Goal: Task Accomplishment & Management: Use online tool/utility

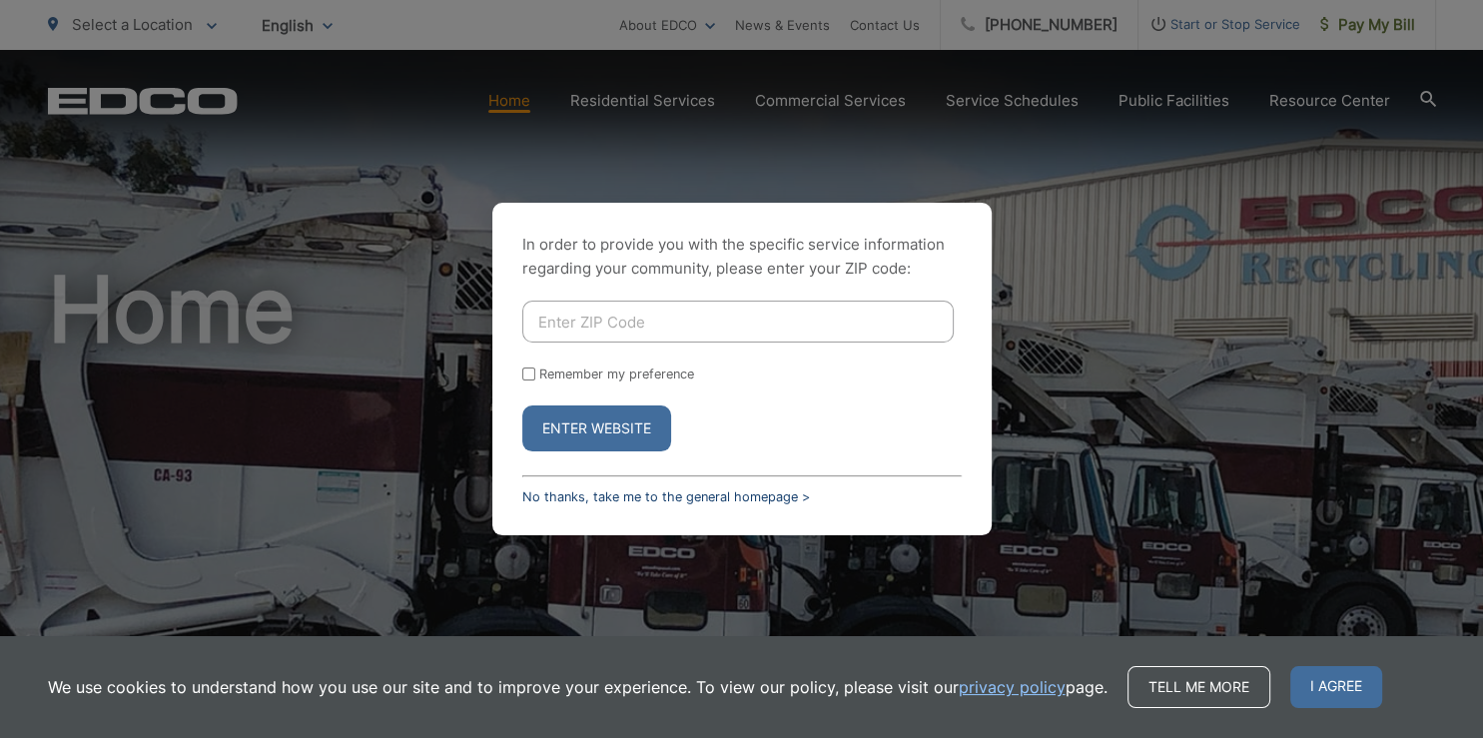
click at [690, 498] on link "No thanks, take me to the general homepage >" at bounding box center [666, 496] width 288 height 15
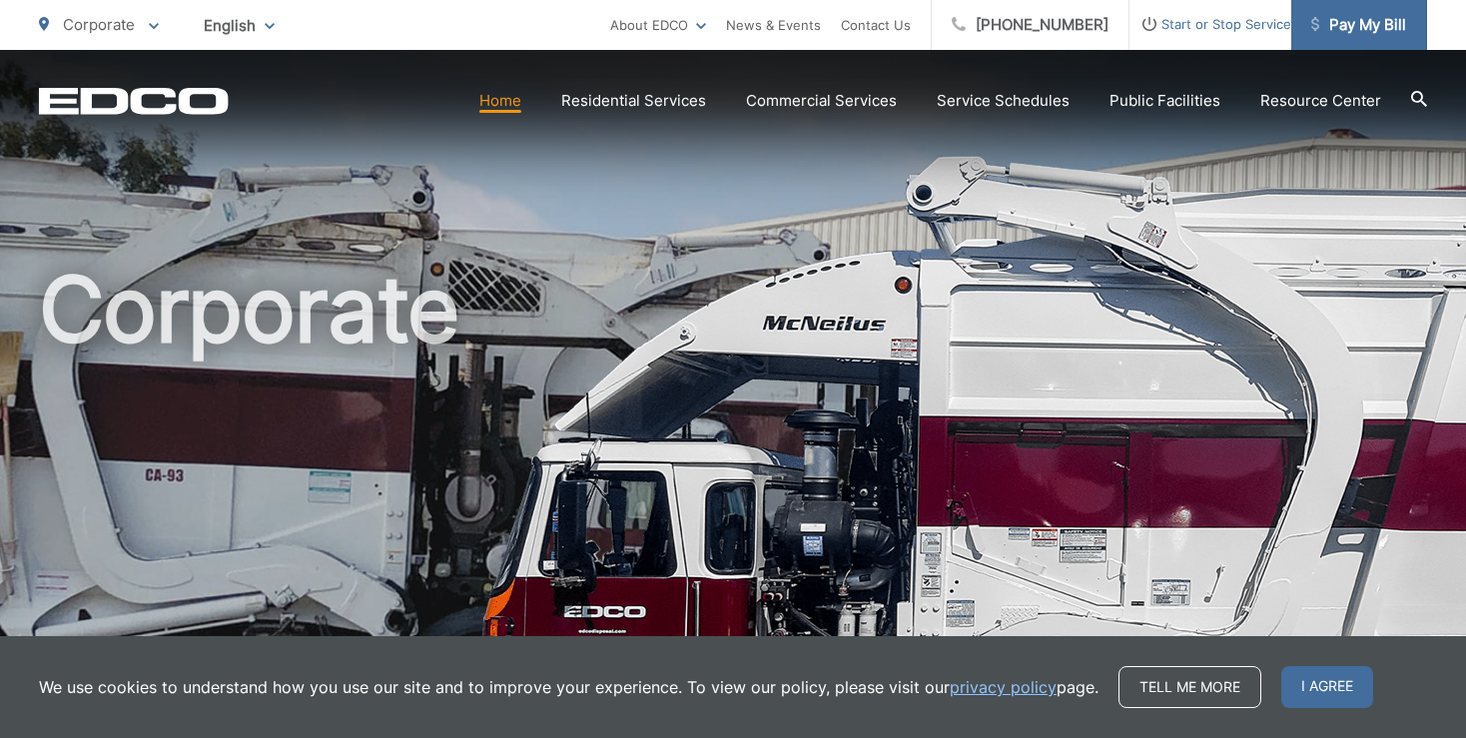
click at [1352, 26] on span "Pay My Bill" at bounding box center [1358, 25] width 95 height 24
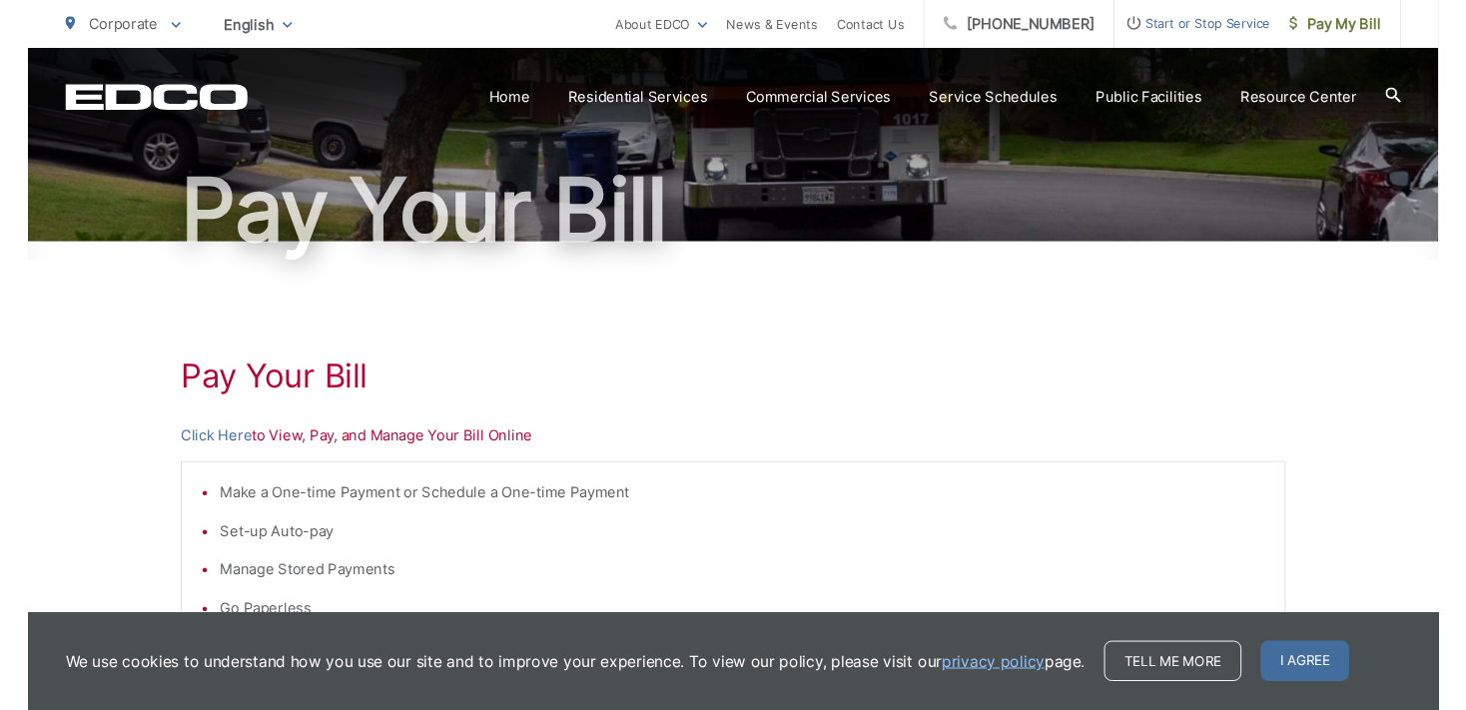
scroll to position [211, 0]
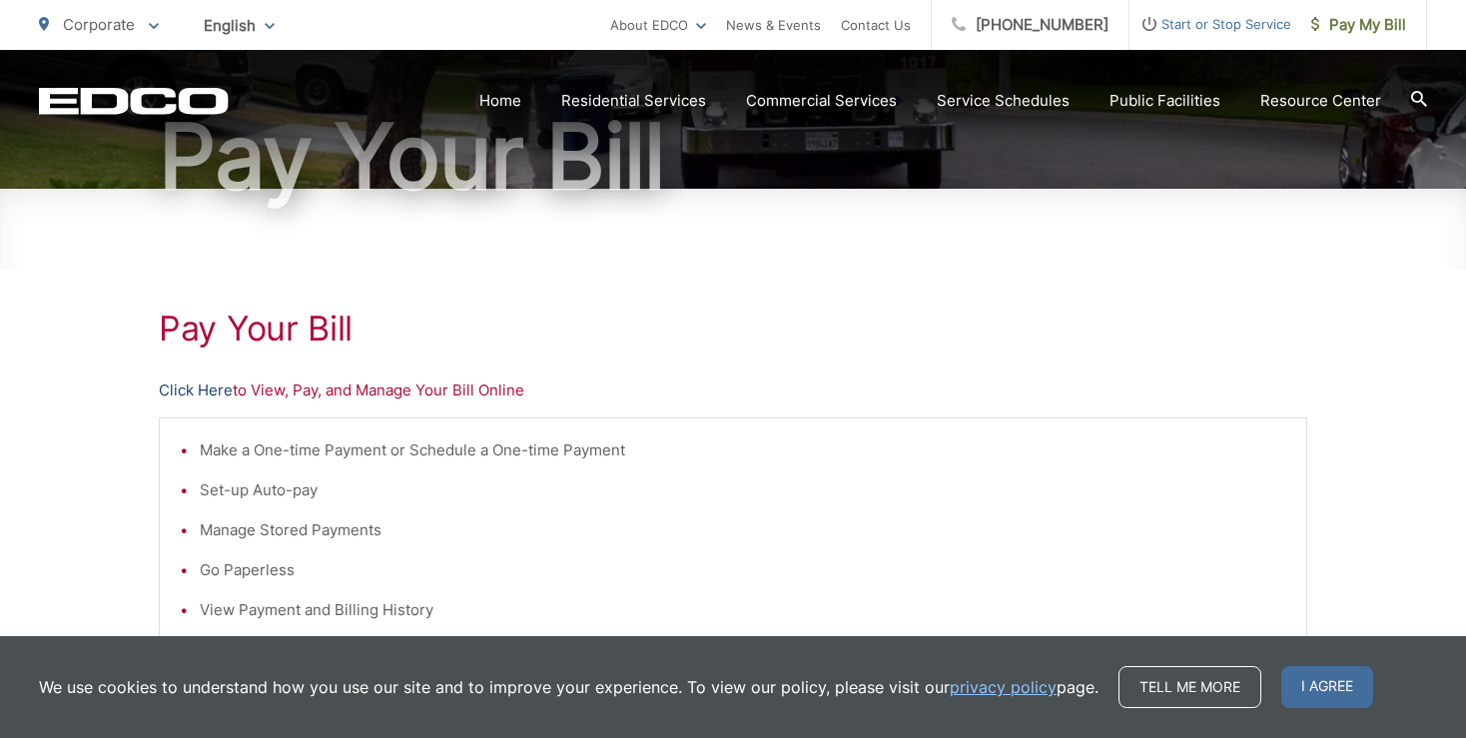
click at [186, 384] on link "Click Here" at bounding box center [196, 390] width 74 height 24
